Goal: Find specific page/section: Find specific page/section

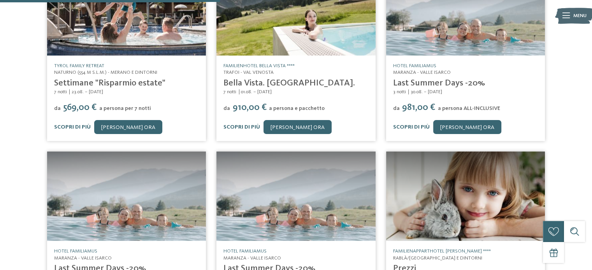
scroll to position [125, 0]
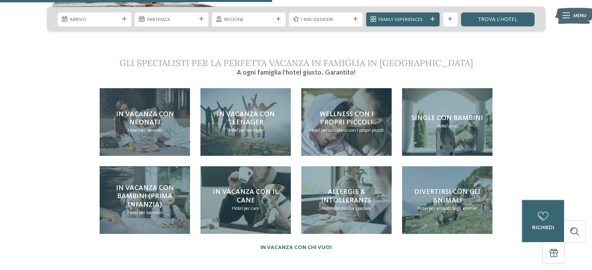
scroll to position [1476, 0]
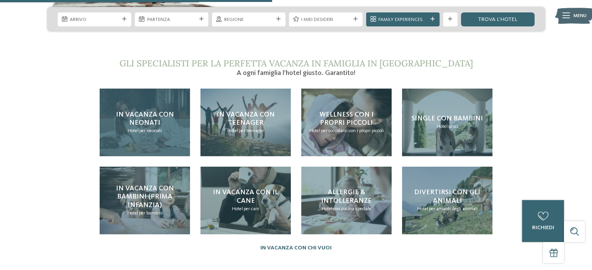
click at [149, 128] on span "per neonati" at bounding box center [150, 130] width 23 height 5
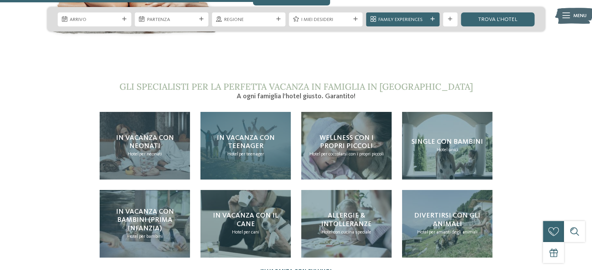
scroll to position [1454, 0]
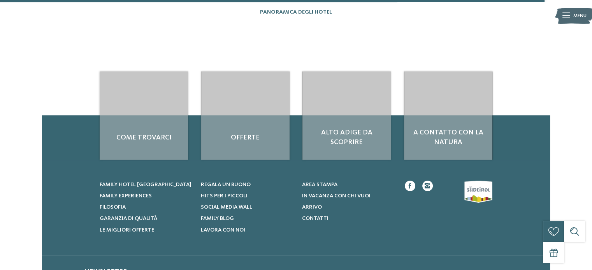
scroll to position [1429, 0]
